Goal: Transaction & Acquisition: Purchase product/service

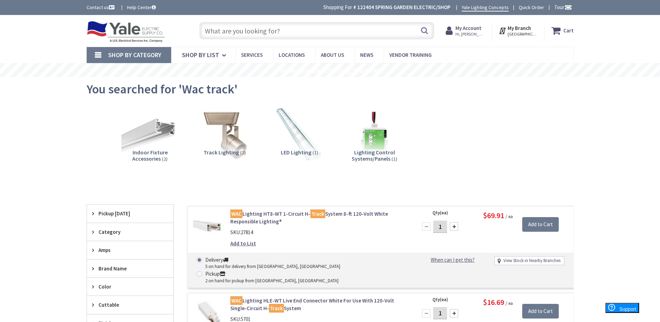
click at [306, 32] on input "text" at bounding box center [316, 30] width 235 height 17
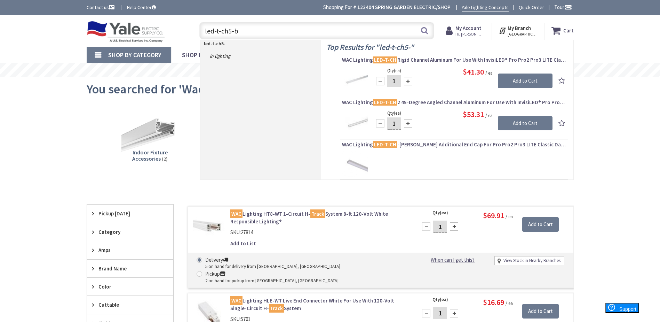
type input "led-t-ch5-bk"
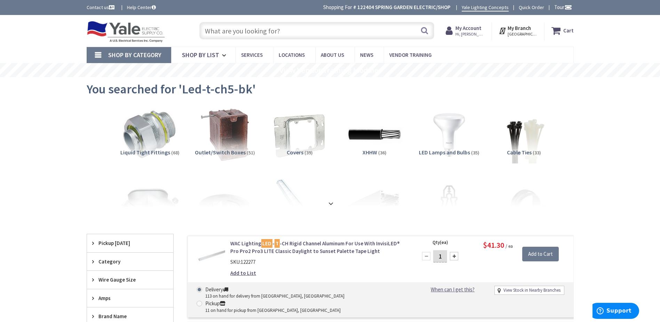
click at [314, 31] on input "text" at bounding box center [316, 30] width 235 height 17
